Goal: Task Accomplishment & Management: Complete application form

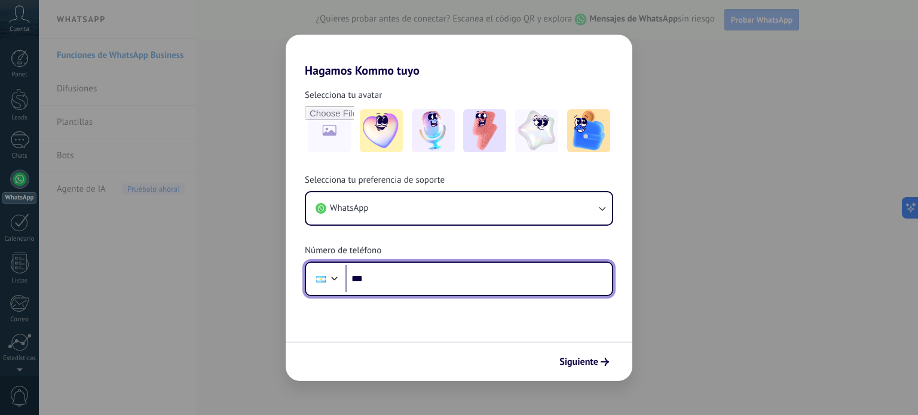
click at [392, 276] on input "***" at bounding box center [479, 279] width 267 height 28
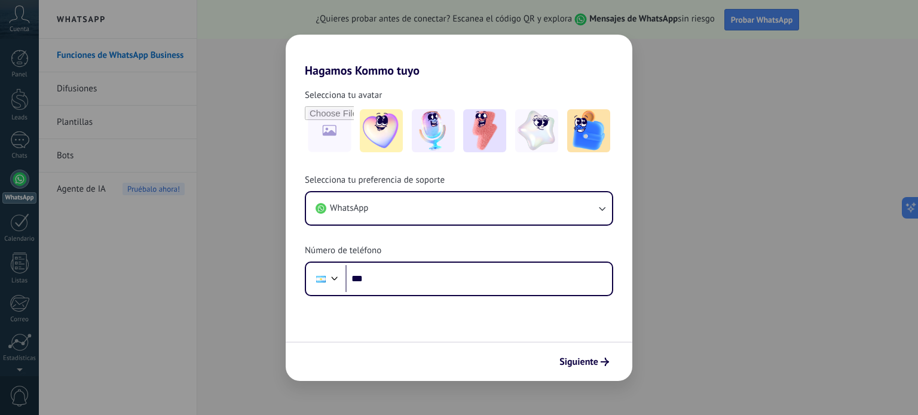
click at [201, 319] on div "Hagamos Kommo tuyo Selecciona tu avatar Selecciona tu preferencia de soporte Wh…" at bounding box center [459, 207] width 918 height 415
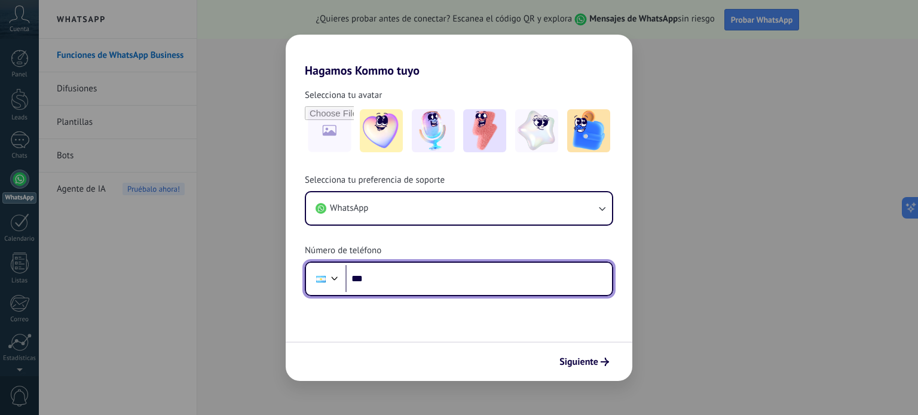
click at [389, 279] on input "***" at bounding box center [479, 279] width 267 height 28
type input "**********"
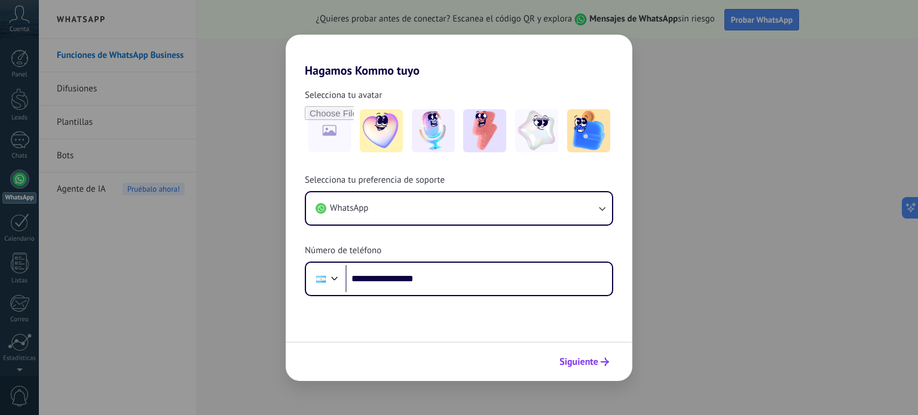
click at [570, 356] on button "Siguiente" at bounding box center [584, 362] width 60 height 20
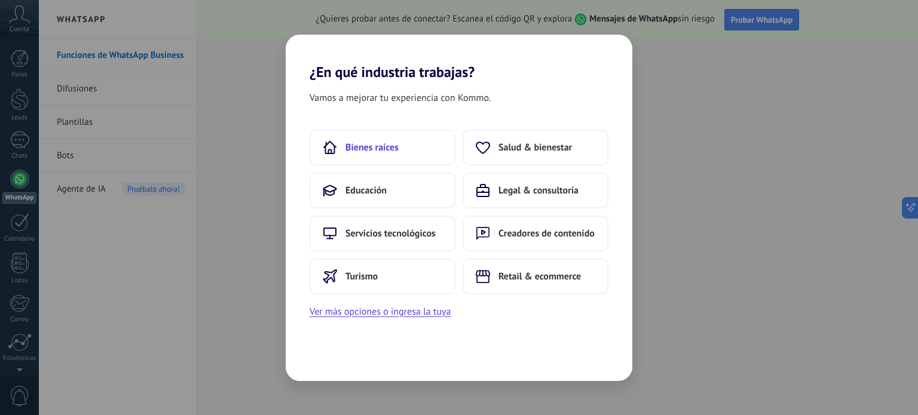
click at [375, 142] on span "Bienes raíces" at bounding box center [372, 148] width 53 height 12
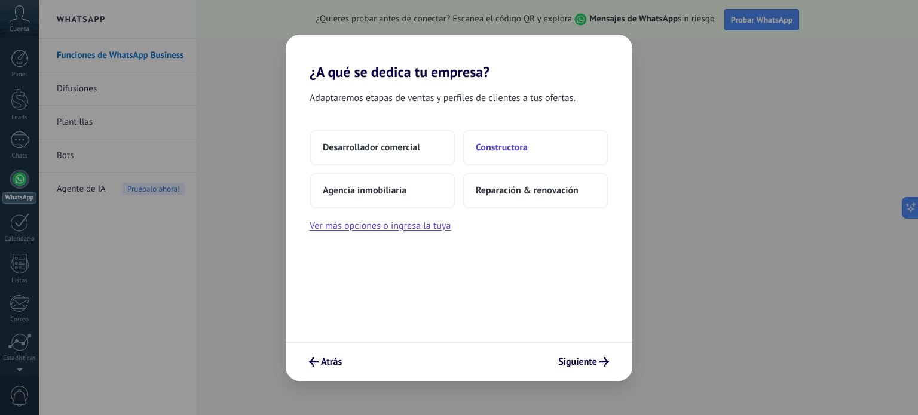
click at [509, 139] on button "Constructora" at bounding box center [536, 148] width 146 height 36
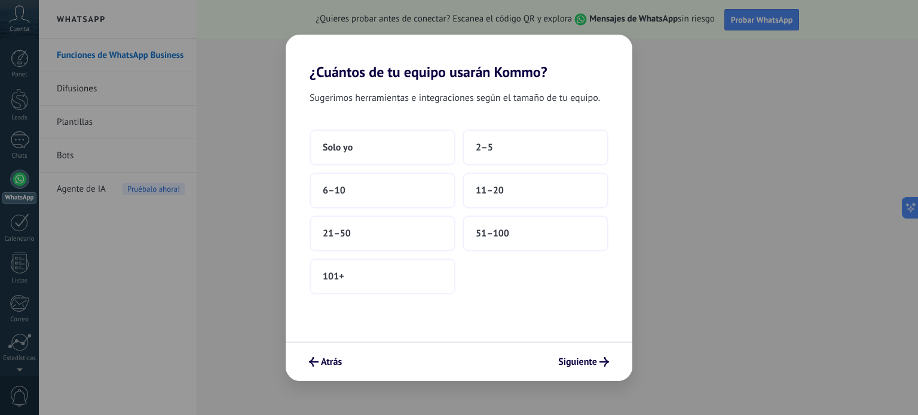
click at [509, 139] on button "2–5" at bounding box center [536, 148] width 146 height 36
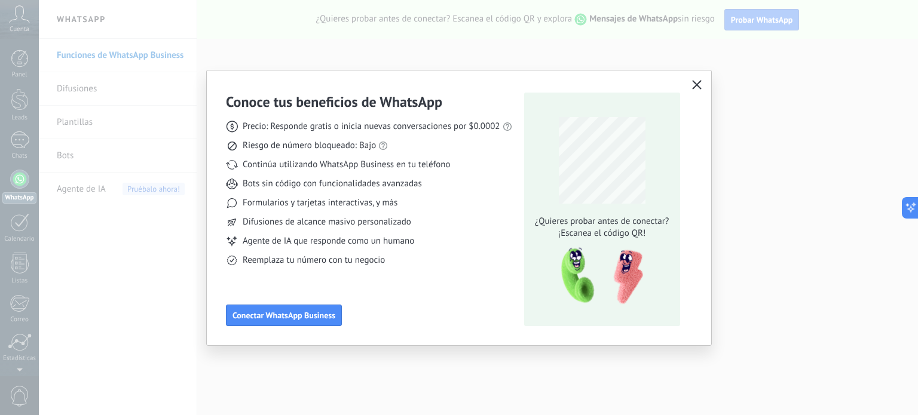
click at [699, 88] on use "button" at bounding box center [696, 85] width 9 height 9
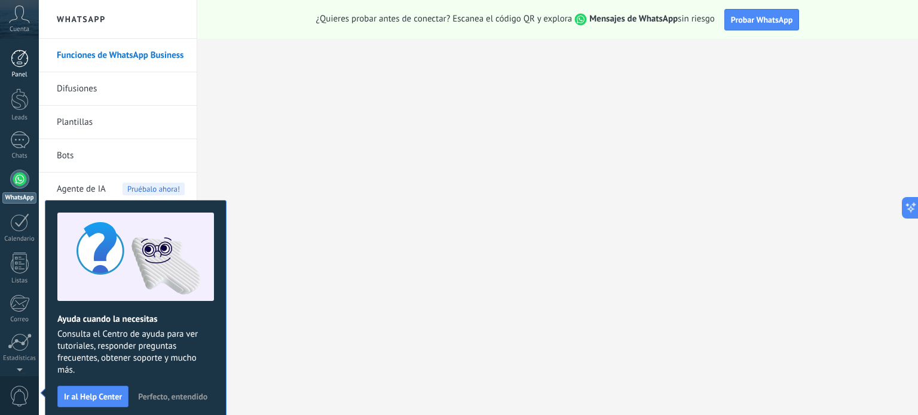
click at [13, 68] on link "Panel" at bounding box center [19, 64] width 39 height 29
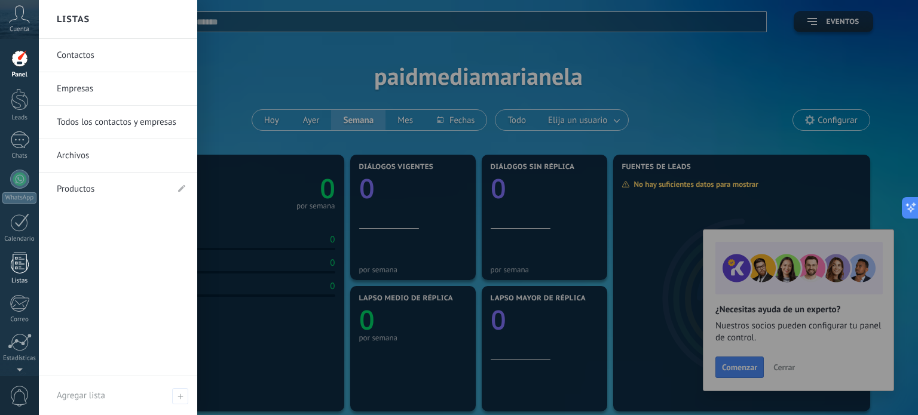
click at [21, 266] on div at bounding box center [20, 263] width 18 height 21
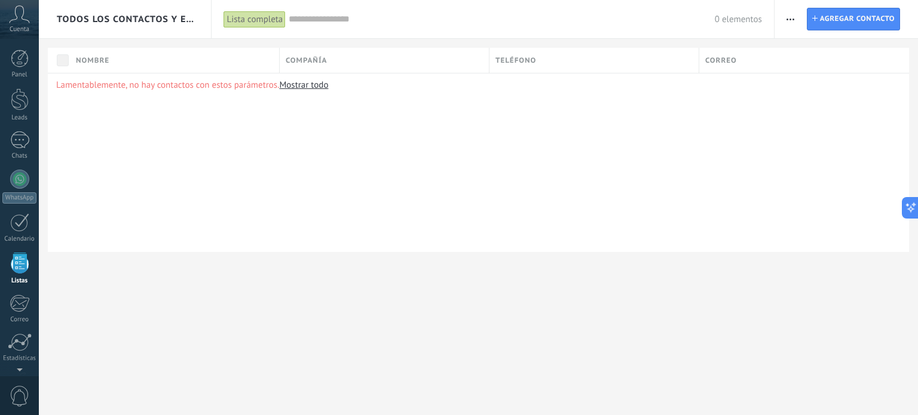
scroll to position [74, 0]
click at [15, 66] on div at bounding box center [19, 66] width 19 height 17
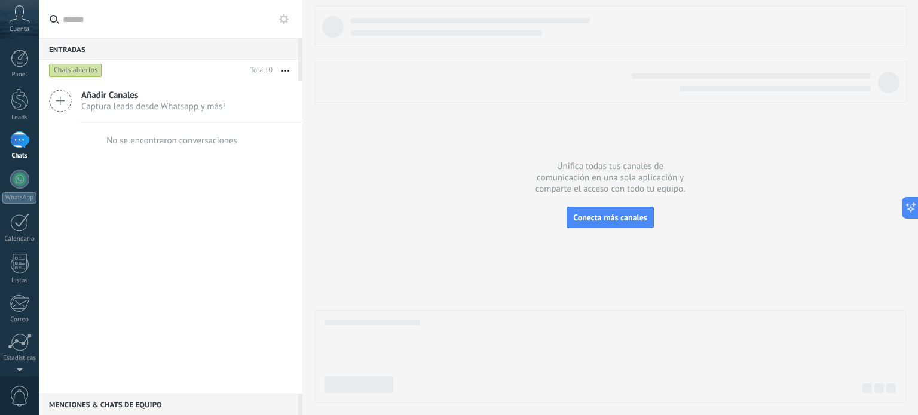
click at [25, 23] on div "Cuenta" at bounding box center [19, 19] width 39 height 39
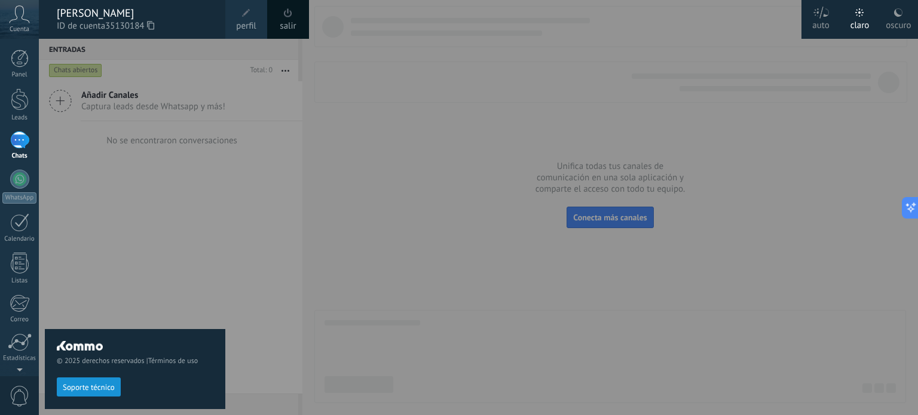
click at [477, 153] on div at bounding box center [498, 207] width 918 height 415
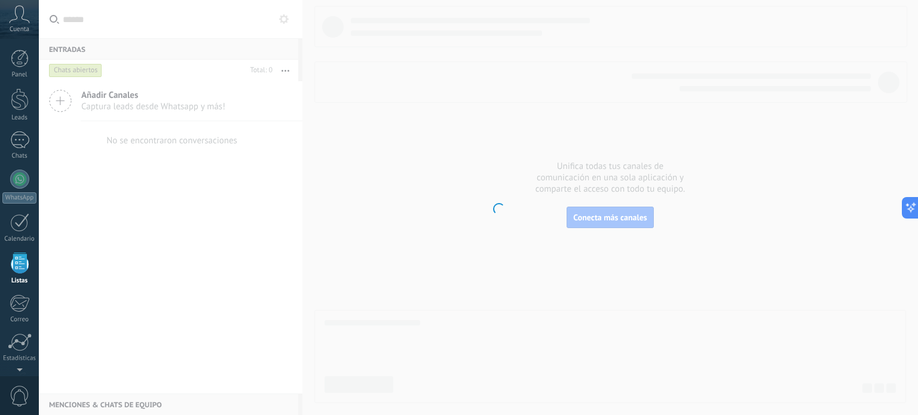
scroll to position [74, 0]
